Goal: Navigation & Orientation: Find specific page/section

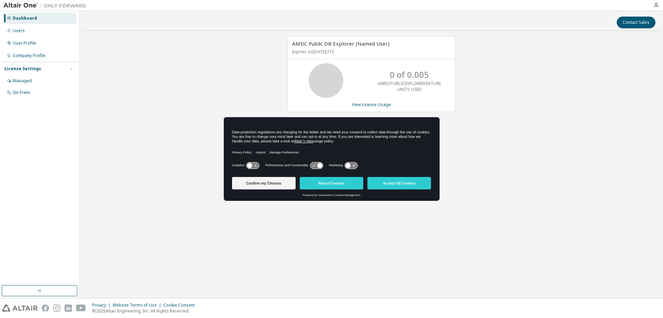
drag, startPoint x: 256, startPoint y: 185, endPoint x: 393, endPoint y: 198, distance: 137.7
click at [392, 201] on body "Dashboard Users User Profile Company Profile License Settings Managed On Prem C…" at bounding box center [331, 159] width 663 height 318
click at [394, 183] on button "Accept All Cookies" at bounding box center [399, 183] width 64 height 12
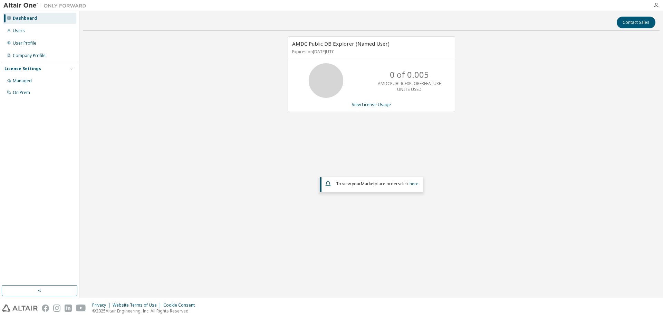
click at [369, 92] on div "0 of 0.005 AMDCPUBLICEXPLORERFEATURE UNITS USED" at bounding box center [371, 80] width 167 height 35
click at [356, 74] on div "0 of 0.005 AMDCPUBLICEXPLORERFEATURE UNITS USED" at bounding box center [371, 80] width 167 height 35
click at [365, 45] on span "AMDC Public DB Explorer (Named User)" at bounding box center [340, 43] width 97 height 7
click at [22, 33] on div "Users" at bounding box center [19, 31] width 12 height 6
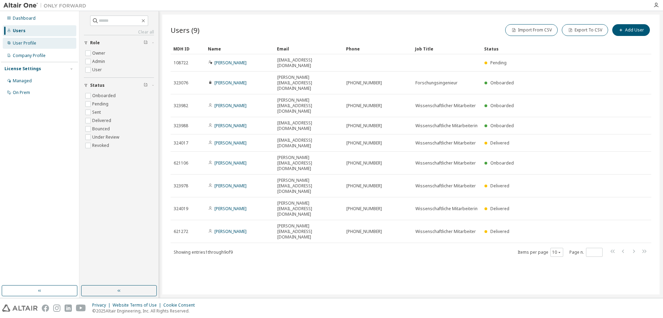
click at [29, 41] on div "User Profile" at bounding box center [24, 43] width 23 height 6
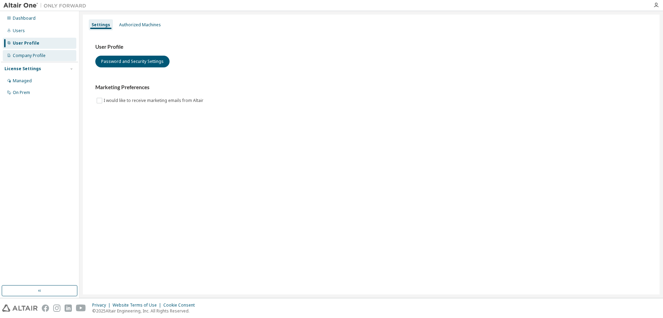
click at [29, 57] on div "Company Profile" at bounding box center [29, 56] width 33 height 6
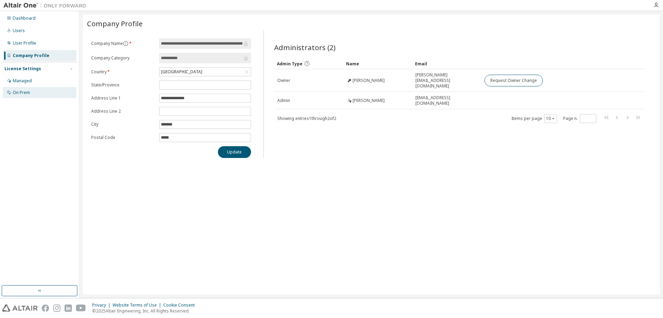
click at [23, 95] on div "On Prem" at bounding box center [21, 93] width 17 height 6
